Goal: Task Accomplishment & Management: Manage account settings

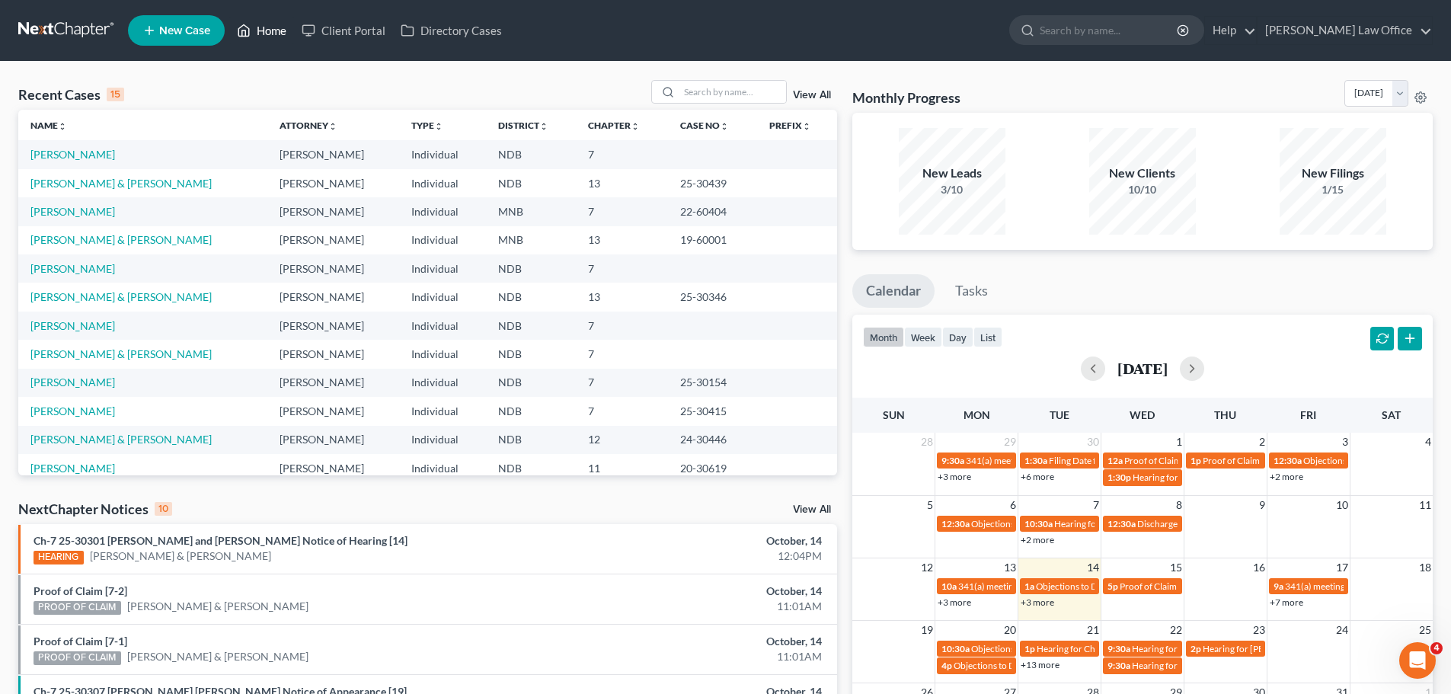
click at [268, 31] on link "Home" at bounding box center [261, 30] width 65 height 27
drag, startPoint x: 702, startPoint y: 94, endPoint x: 698, endPoint y: 81, distance: 13.5
click at [702, 91] on input "search" at bounding box center [732, 92] width 107 height 22
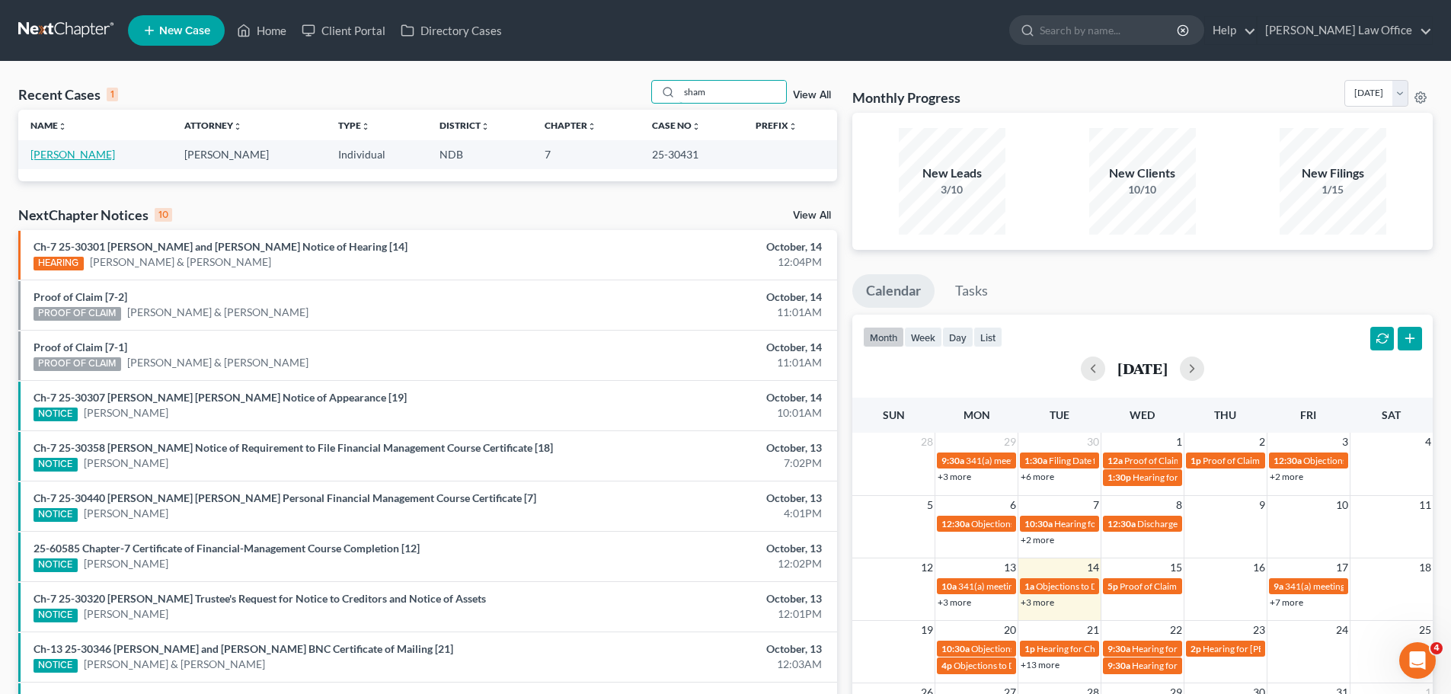
type input "sham"
click at [54, 159] on link "[PERSON_NAME]" at bounding box center [72, 154] width 85 height 13
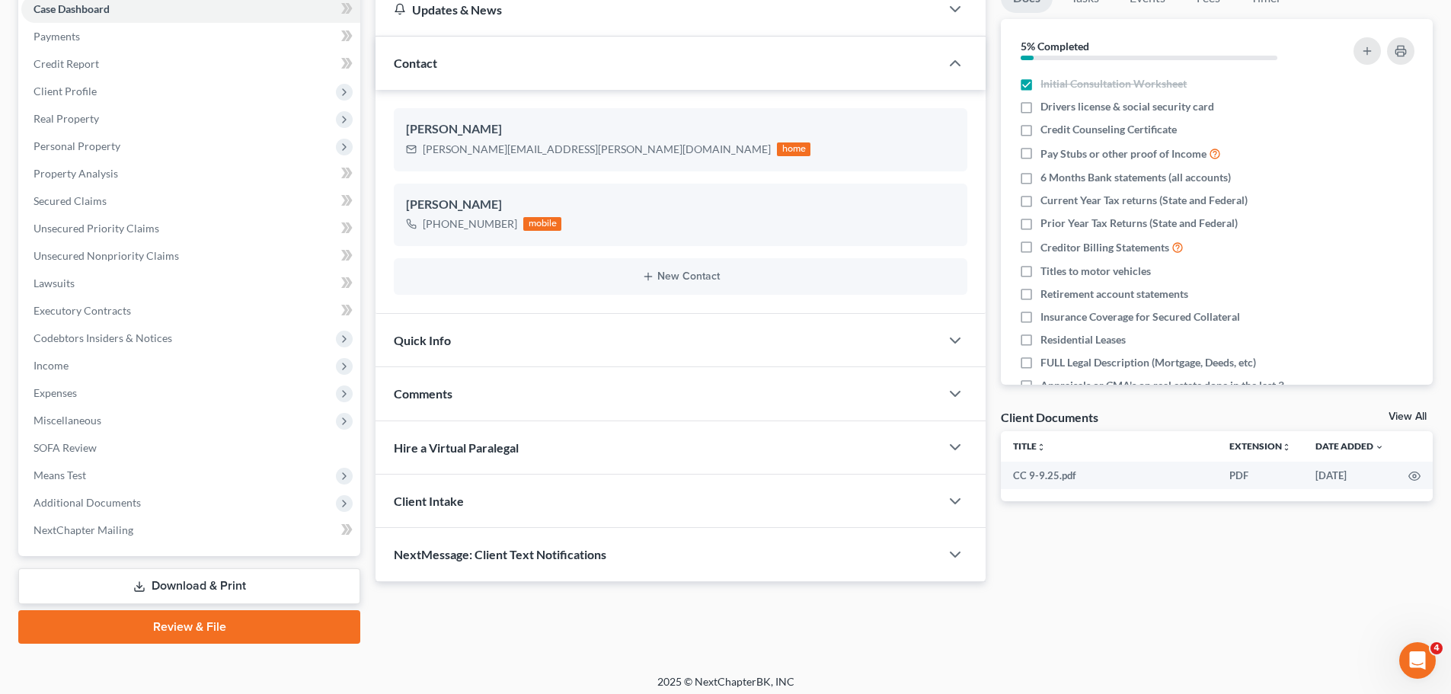
scroll to position [171, 0]
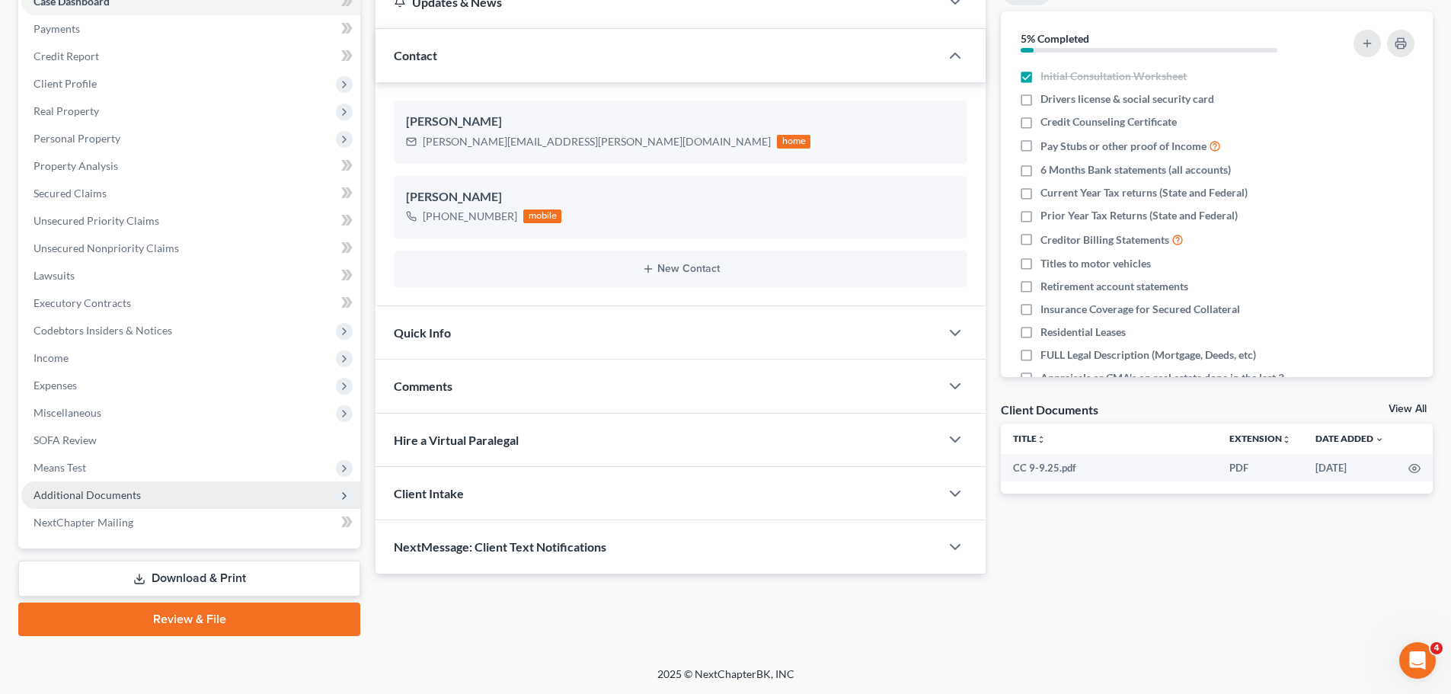
click at [70, 494] on span "Additional Documents" at bounding box center [87, 494] width 107 height 13
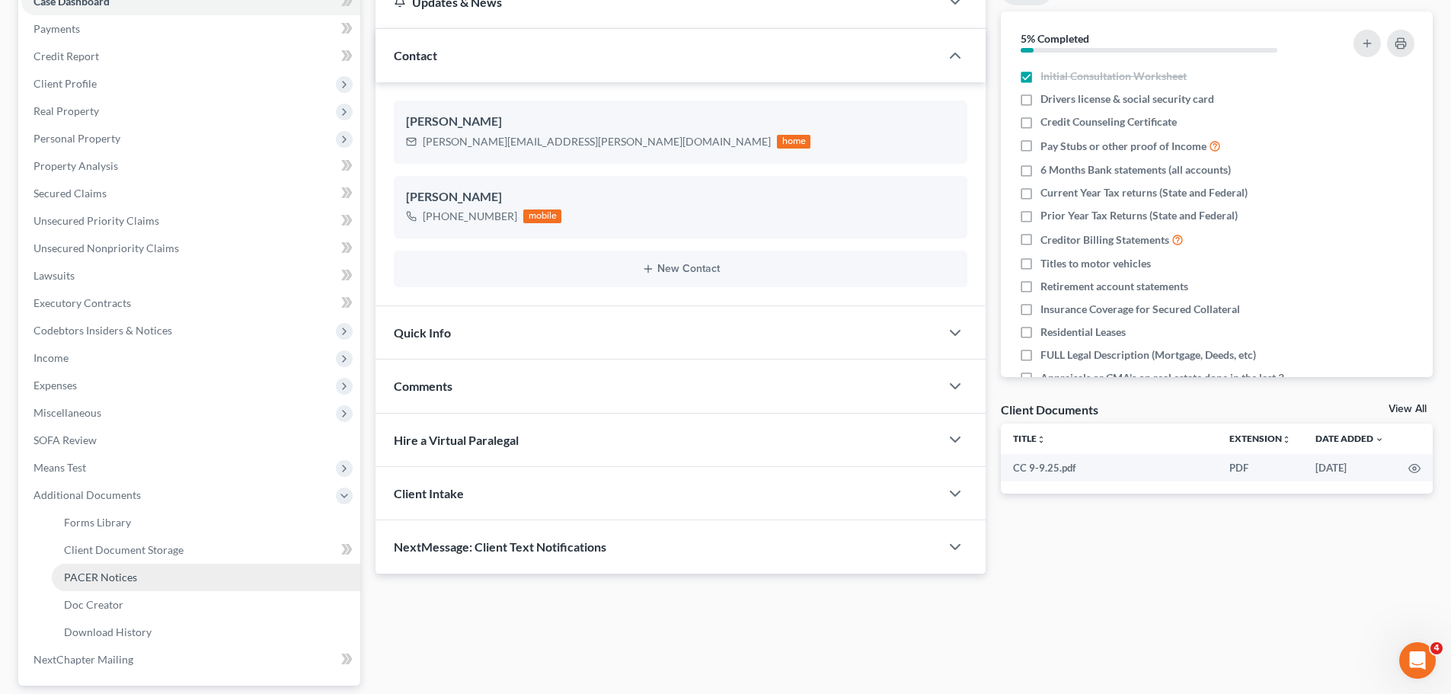
click at [103, 576] on span "PACER Notices" at bounding box center [100, 576] width 73 height 13
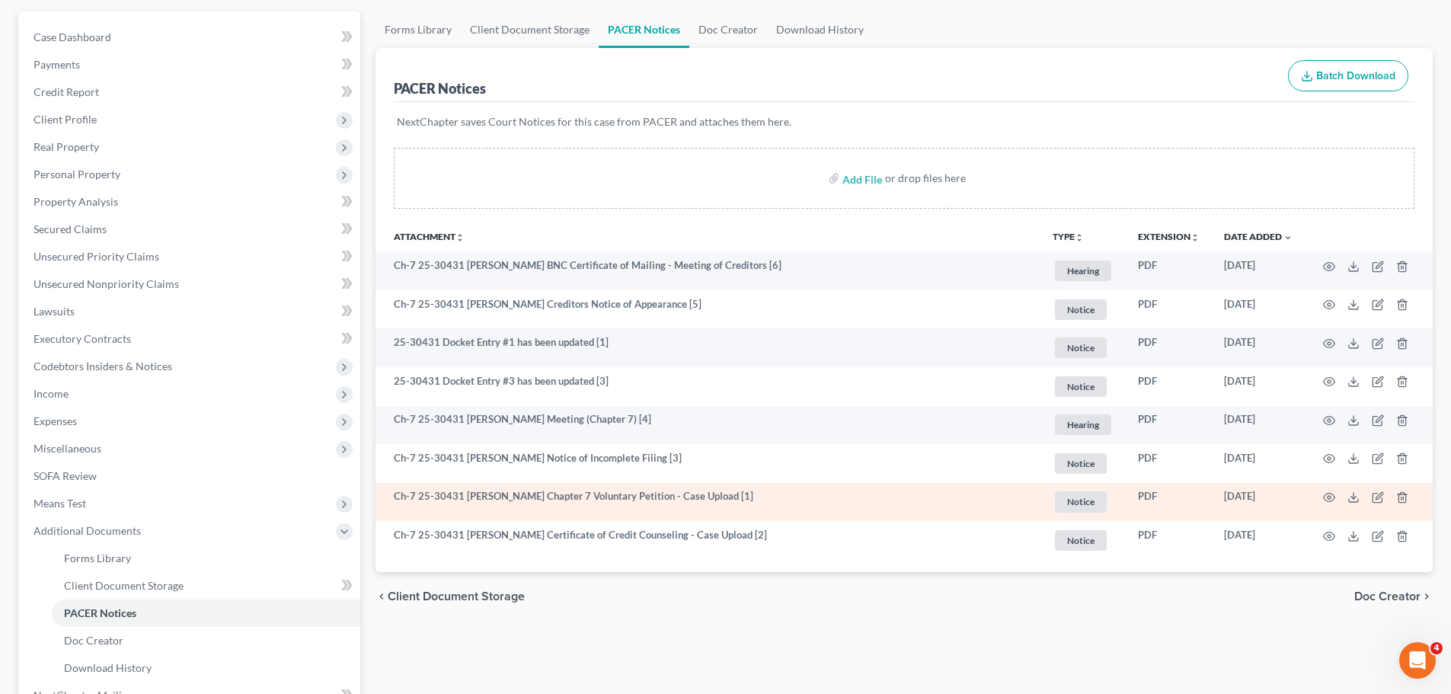
scroll to position [152, 0]
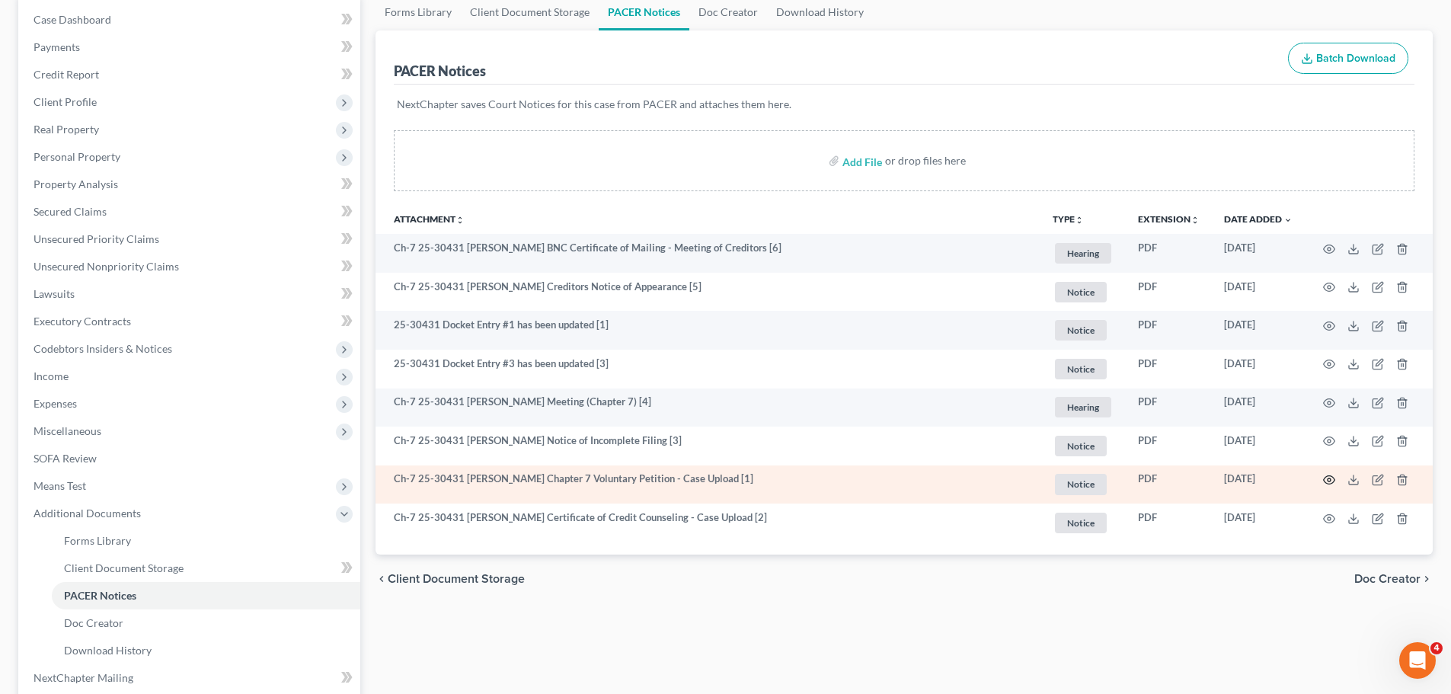
click at [735, 476] on icon "button" at bounding box center [1329, 480] width 12 height 12
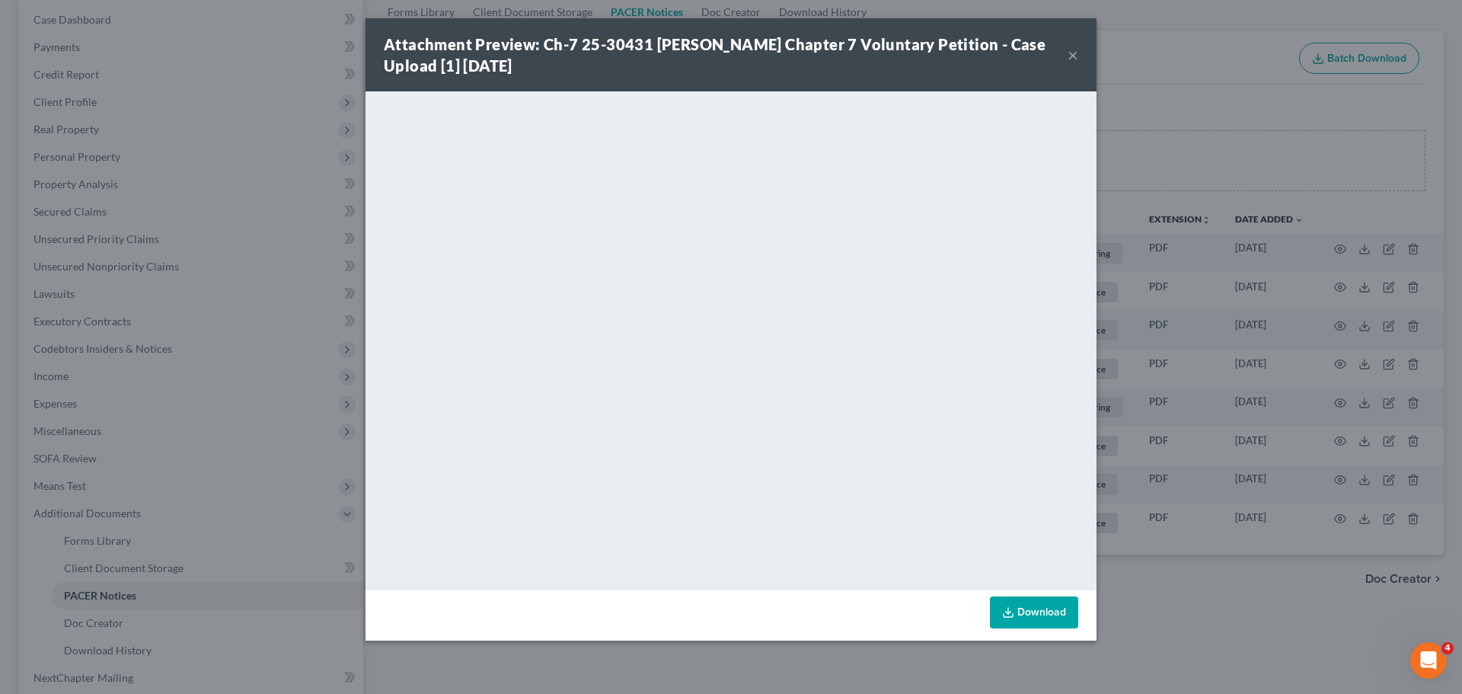
click at [735, 57] on button "×" at bounding box center [1073, 55] width 11 height 18
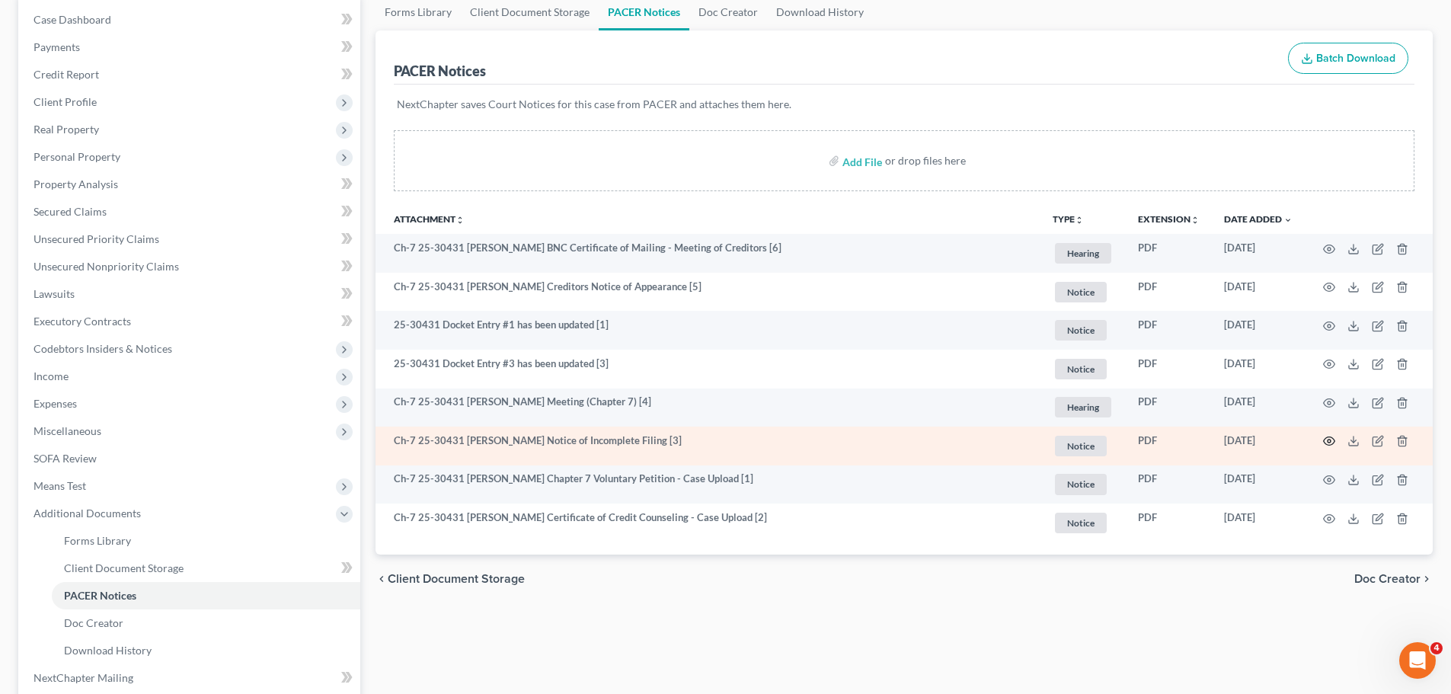
click at [735, 439] on circle "button" at bounding box center [1328, 440] width 3 height 3
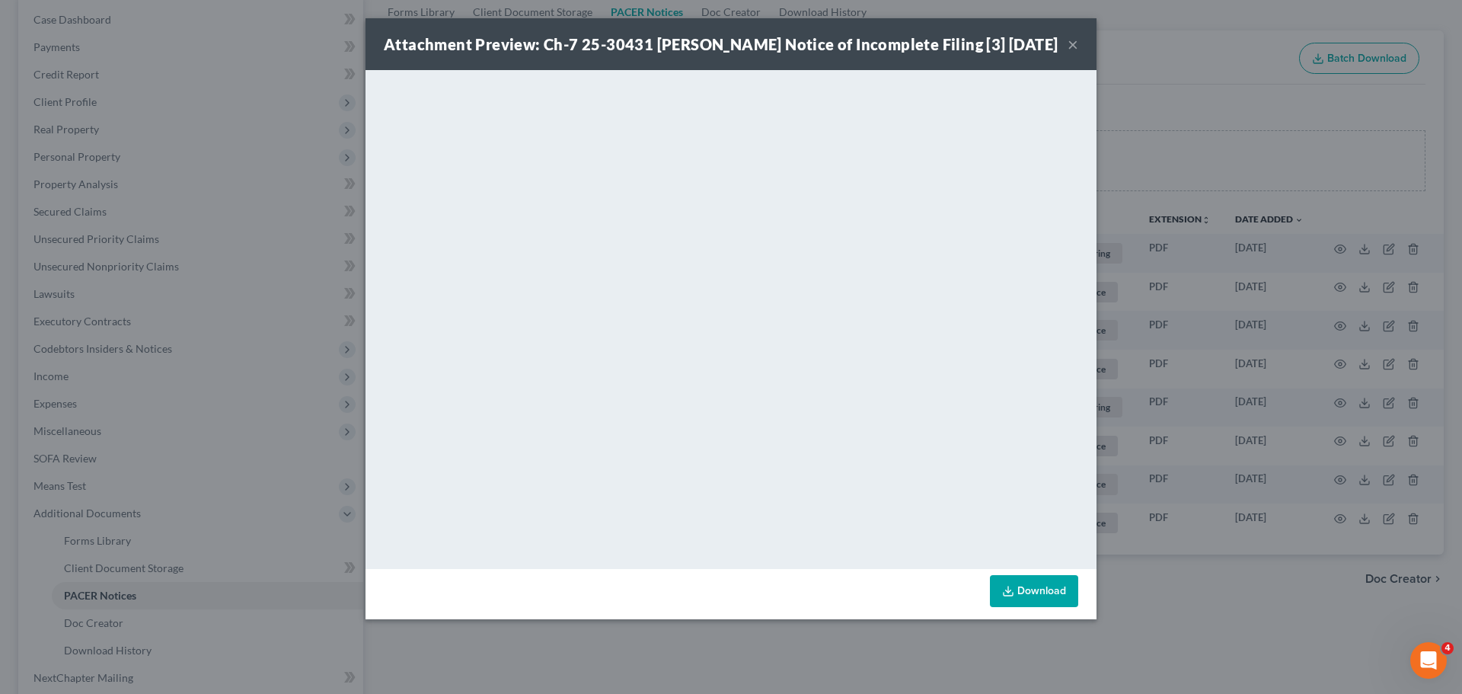
click at [735, 53] on button "×" at bounding box center [1073, 44] width 11 height 18
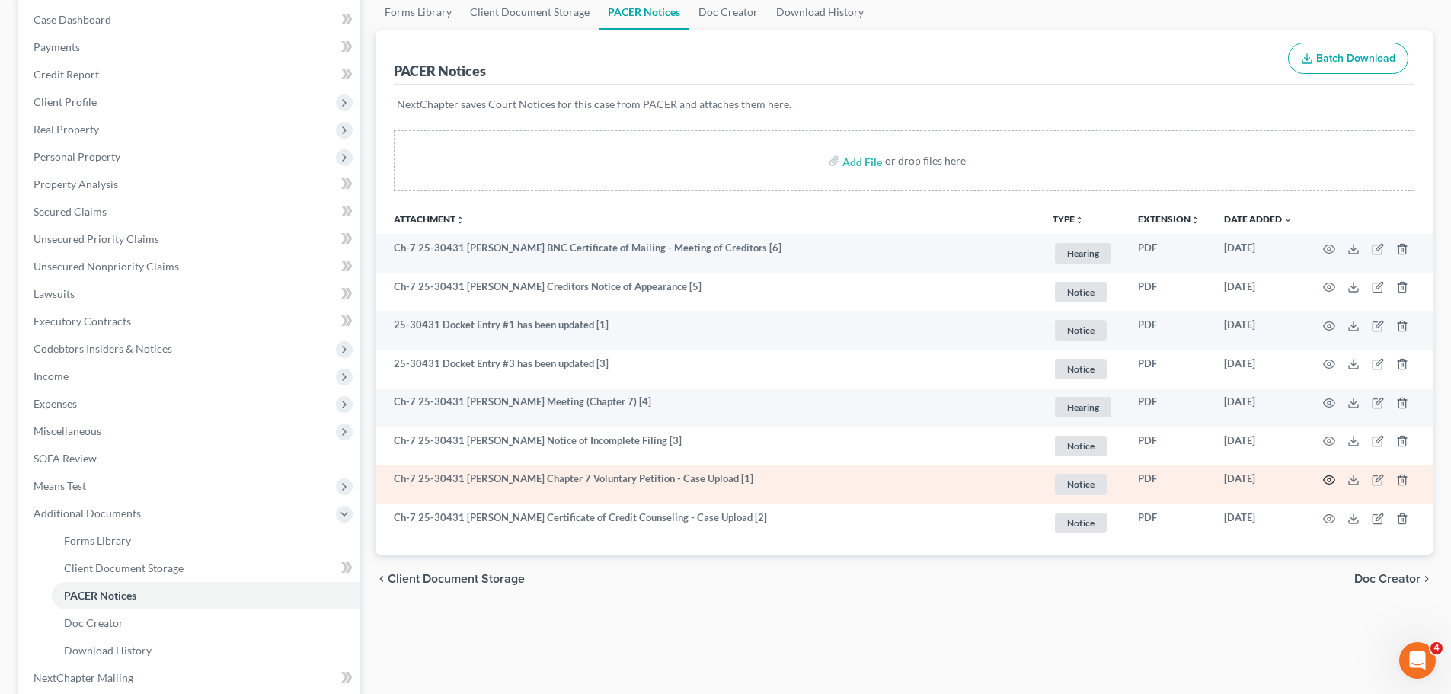
click at [735, 481] on icon "button" at bounding box center [1329, 480] width 12 height 12
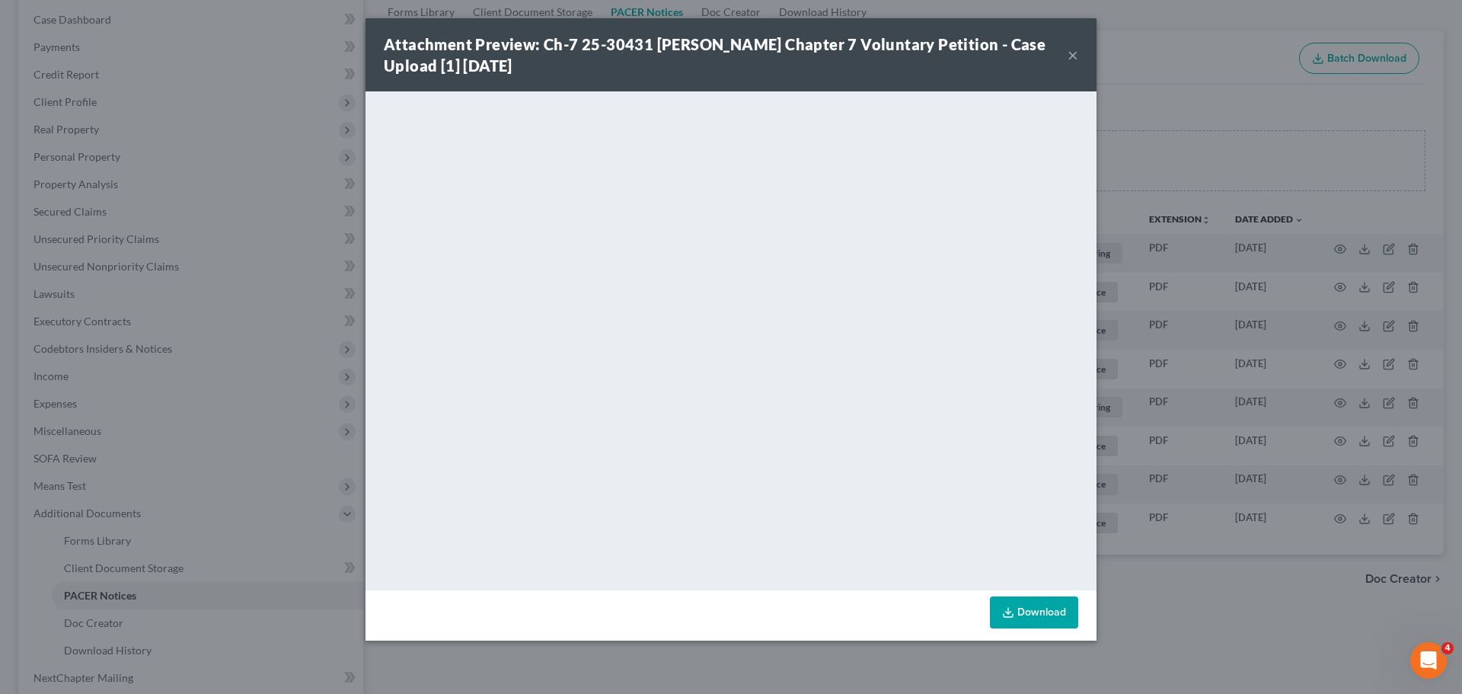
click at [735, 53] on button "×" at bounding box center [1073, 55] width 11 height 18
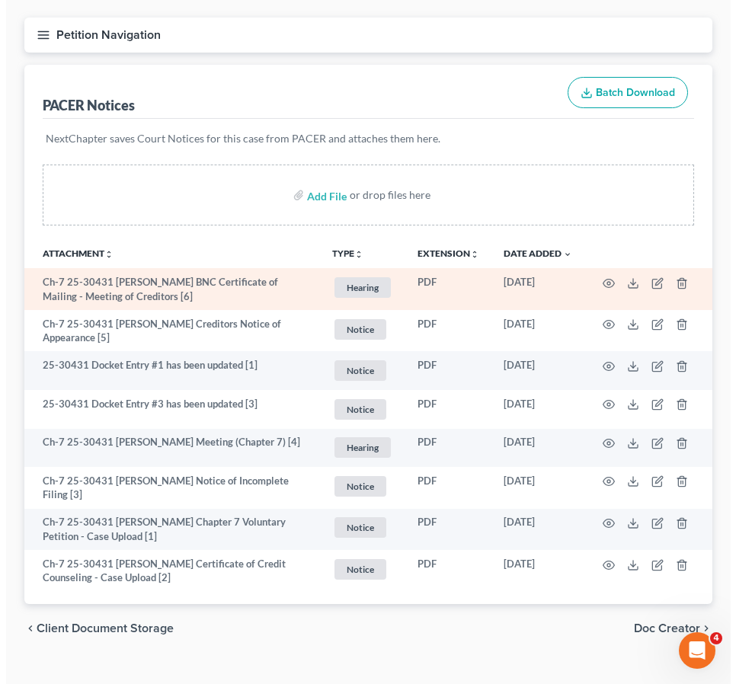
scroll to position [158, 0]
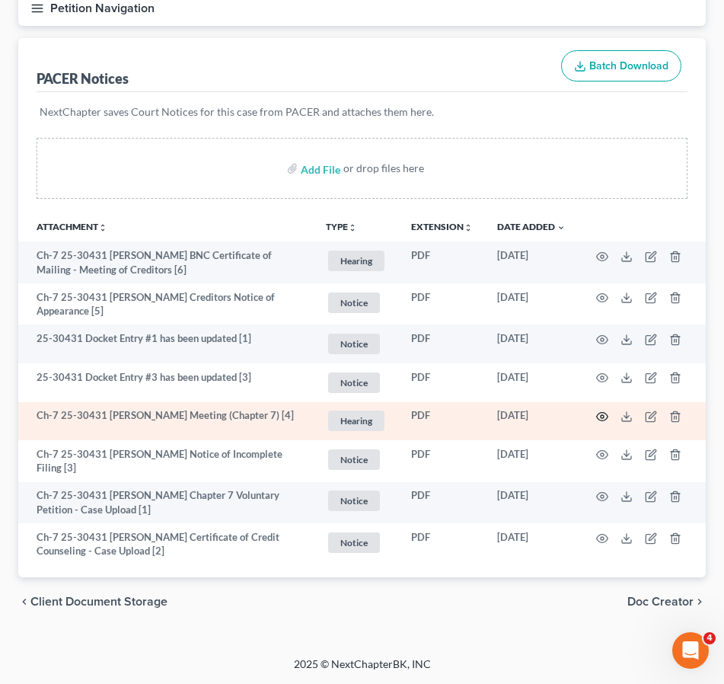
click at [600, 412] on icon "button" at bounding box center [602, 416] width 12 height 12
